Goal: Task Accomplishment & Management: Complete application form

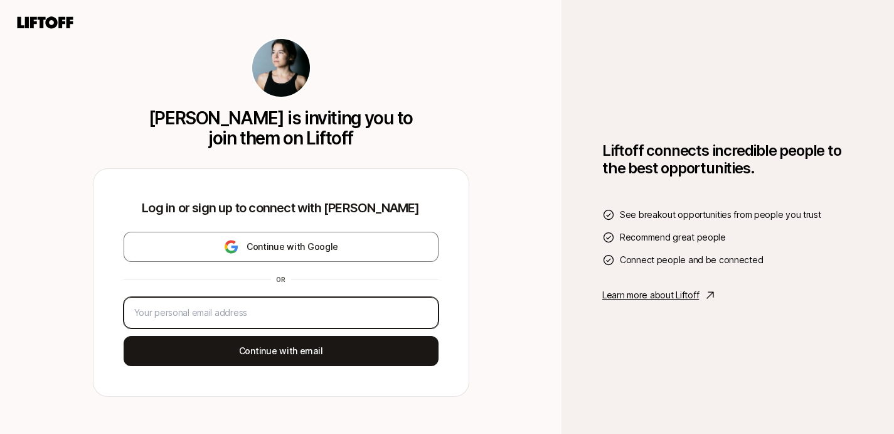
click at [227, 311] on input "email" at bounding box center [281, 312] width 294 height 15
type input "[EMAIL_ADDRESS][DOMAIN_NAME]"
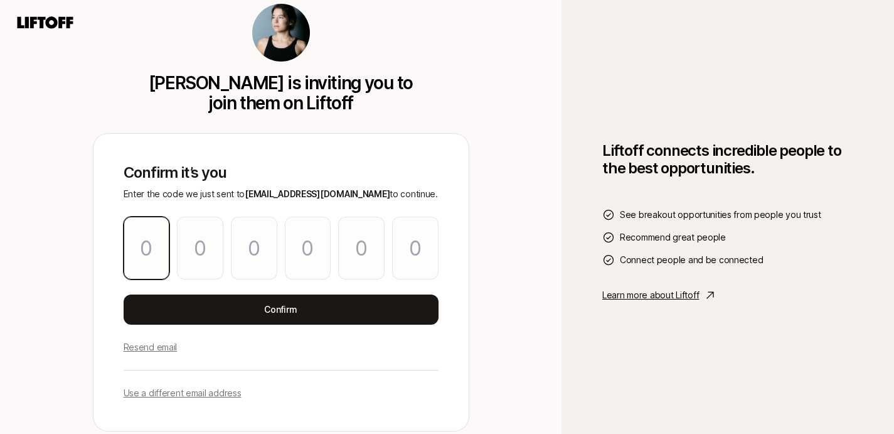
type input "9"
type input "0"
type input "3"
type input "5"
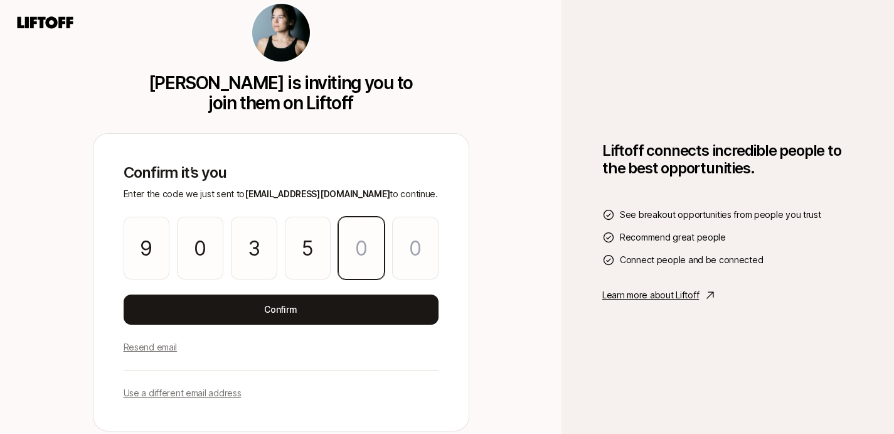
type input "9"
type input "0"
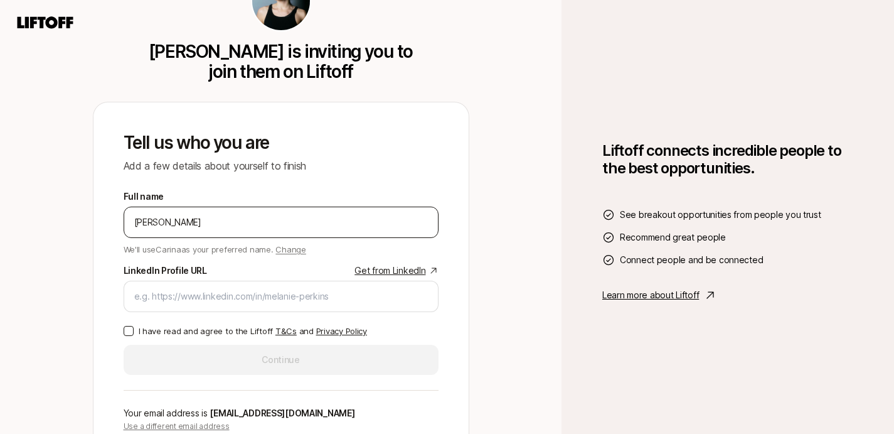
type input "[PERSON_NAME]"
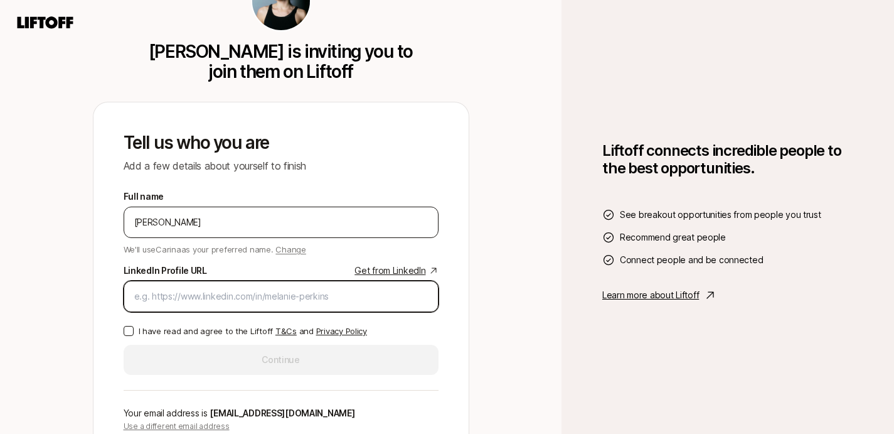
paste input "Connect"
type input "Connect"
type input "c"
paste input "[URL][DOMAIN_NAME]"
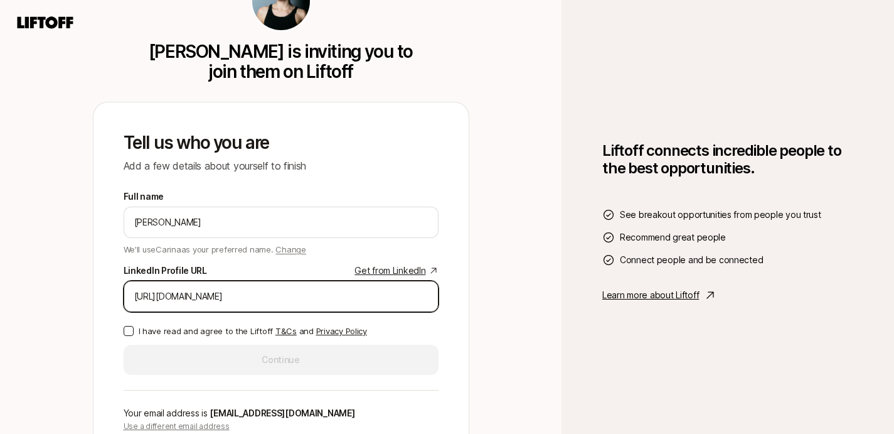
type input "[URL][DOMAIN_NAME]"
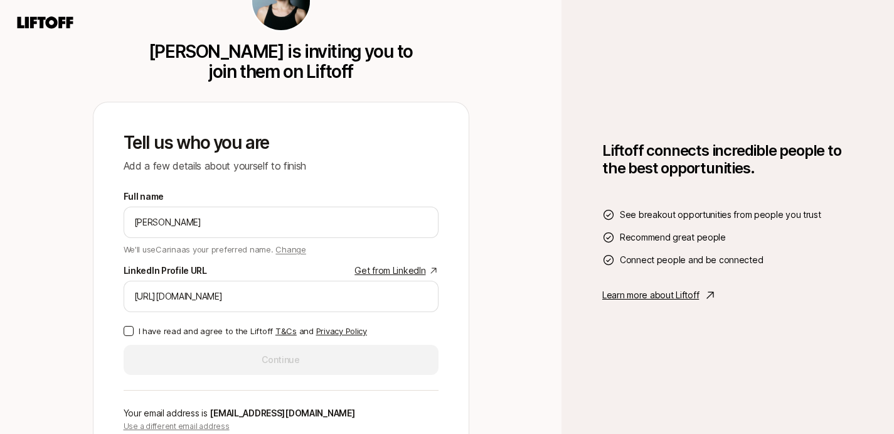
click at [131, 330] on button "I have read and agree to the Liftoff T&Cs and Privacy Policy" at bounding box center [129, 331] width 10 height 10
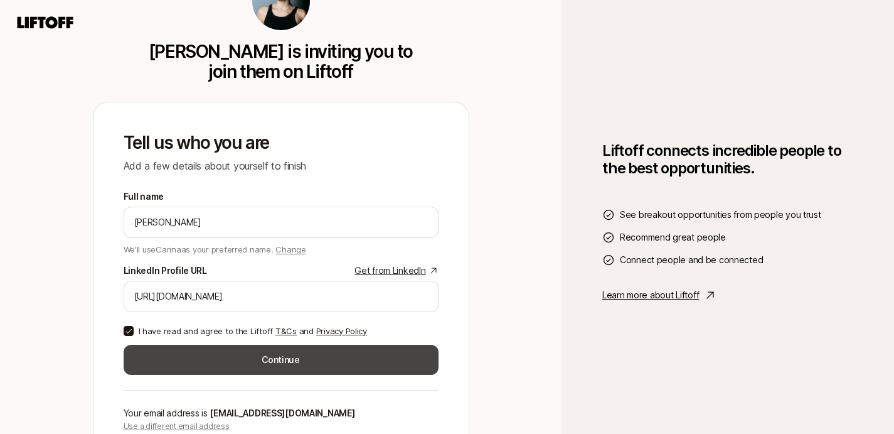
click at [199, 349] on button "Continue" at bounding box center [281, 360] width 315 height 30
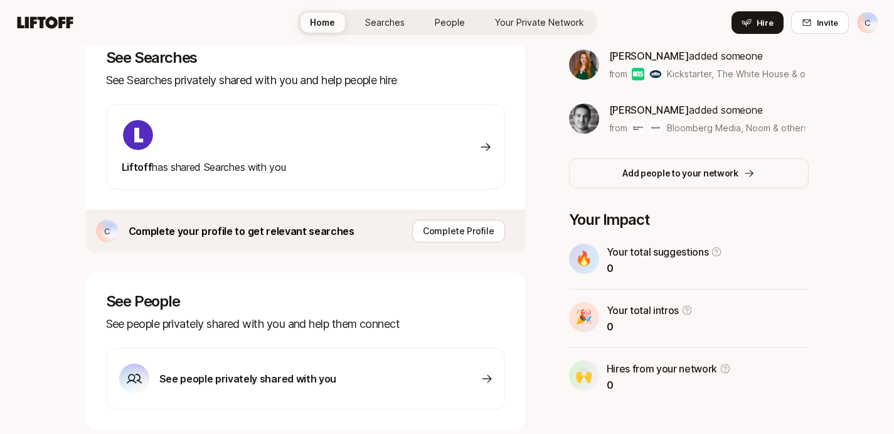
scroll to position [441, 0]
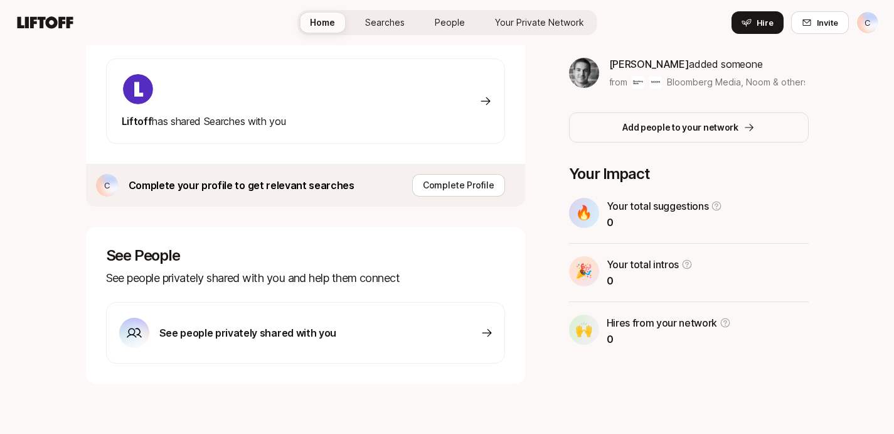
click at [201, 348] on div "See people privately shared with you" at bounding box center [305, 333] width 399 height 62
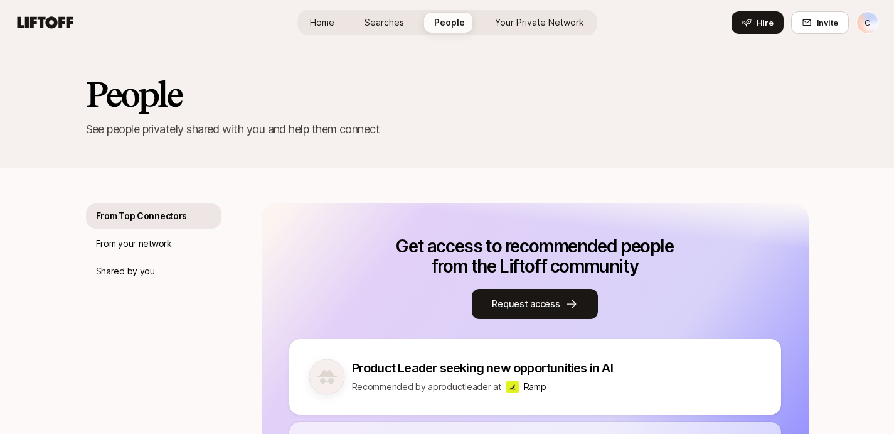
click at [319, 22] on span "Home" at bounding box center [322, 23] width 24 height 10
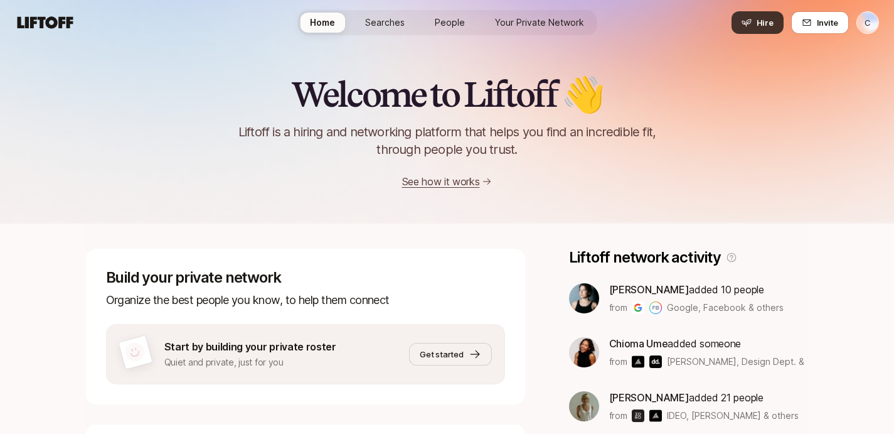
click at [765, 21] on span "Hire" at bounding box center [765, 22] width 17 height 13
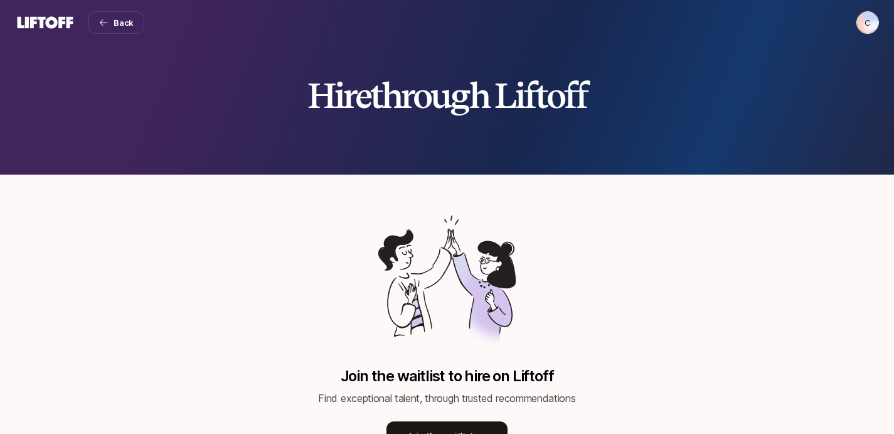
scroll to position [68, 0]
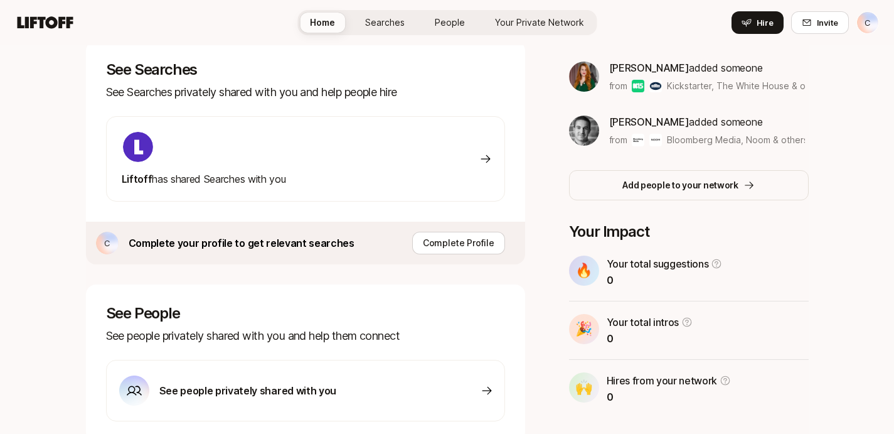
scroll to position [441, 0]
